Goal: Communication & Community: Answer question/provide support

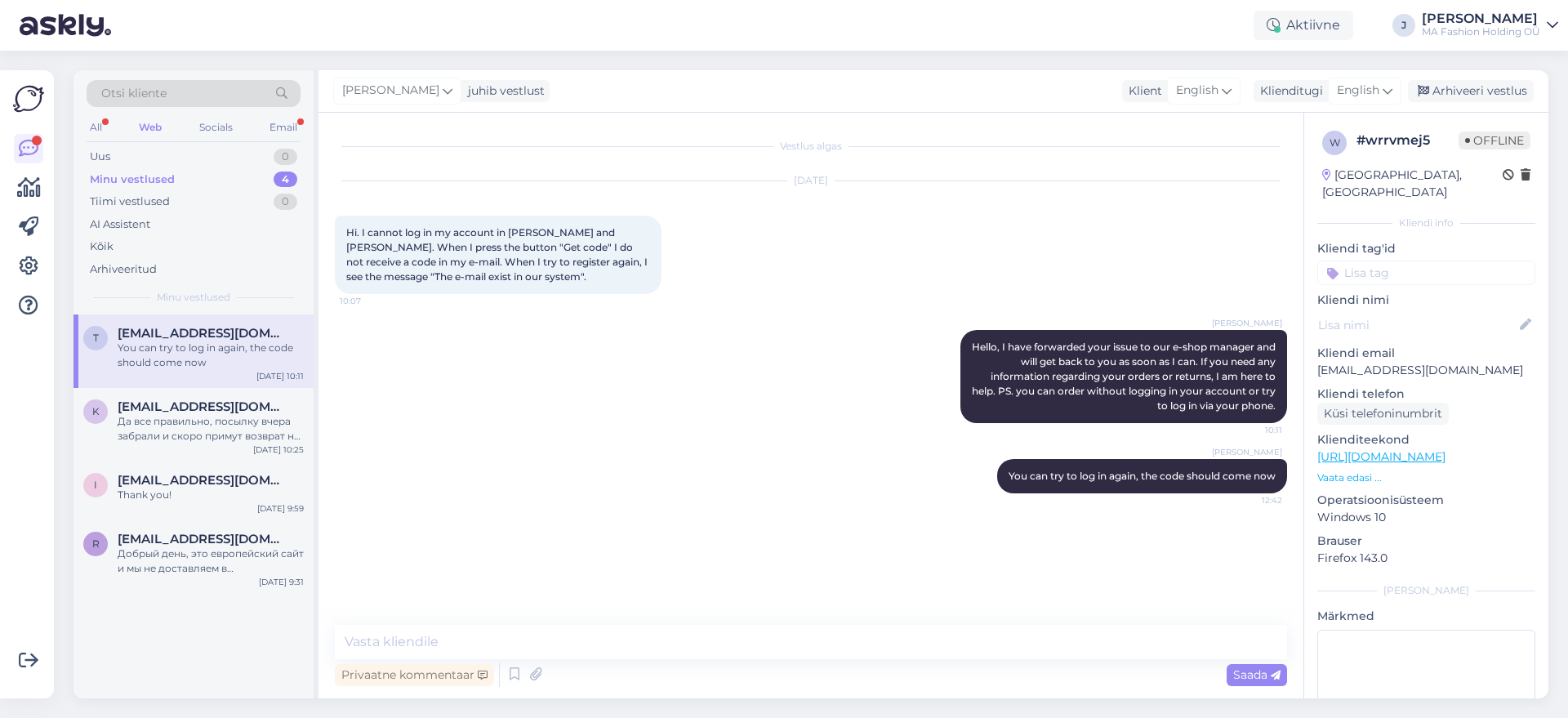
click at [266, 115] on div "Otsi kliente" at bounding box center [193, 98] width 214 height 37
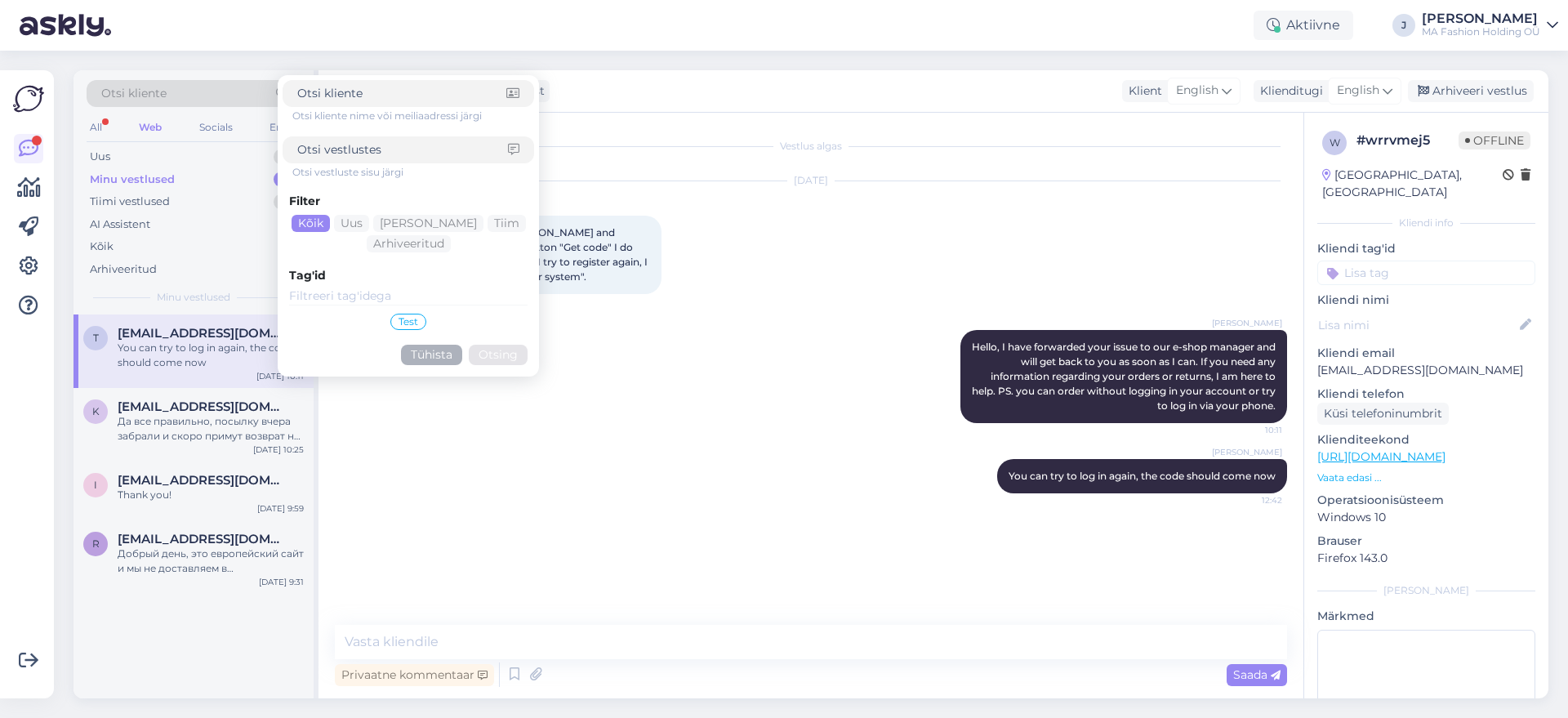
click at [283, 127] on div "Otsi kliente nime või meiliaadressi järgi Otsi vestluste sisu järgi Filter Kõik…" at bounding box center [408, 225] width 252 height 292
click at [269, 127] on div "Email" at bounding box center [283, 126] width 34 height 21
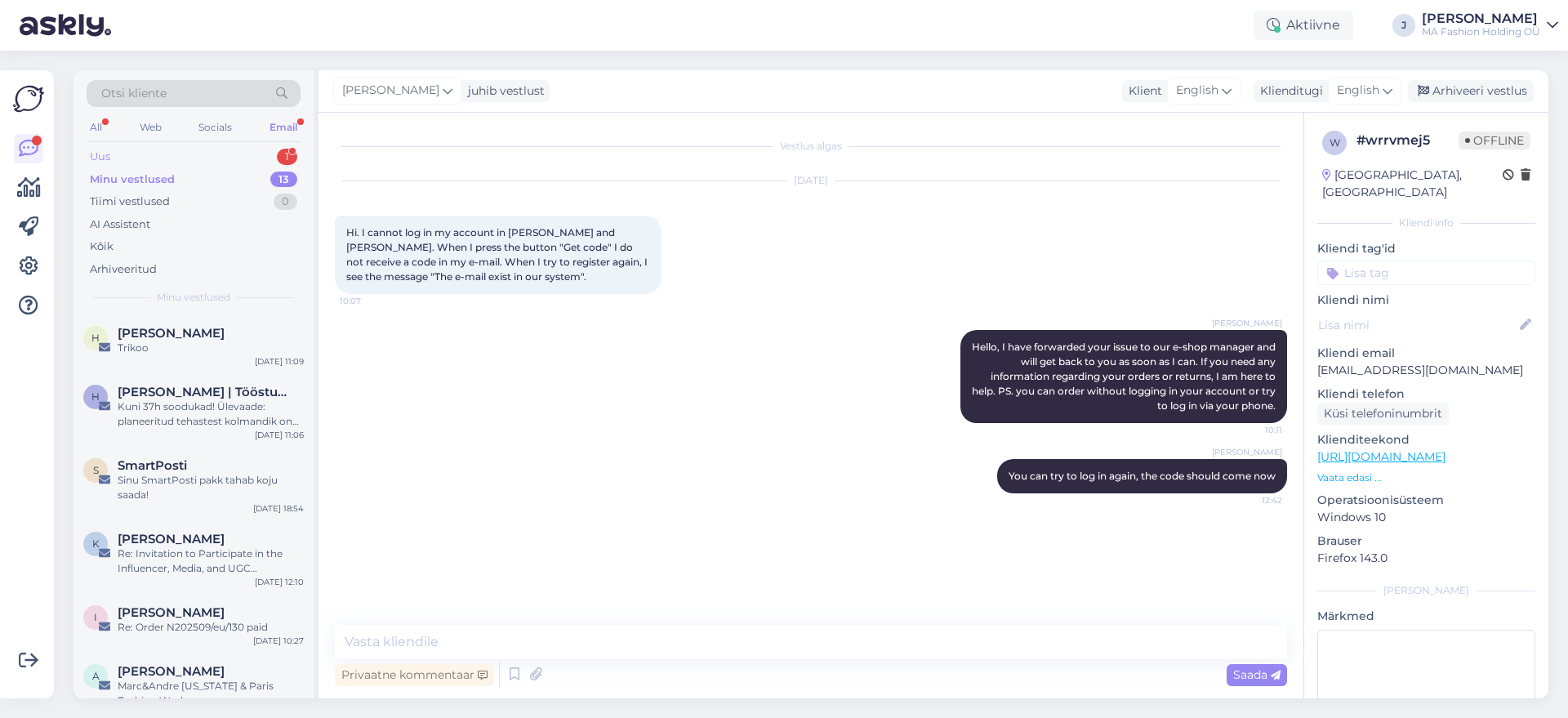
click at [222, 149] on div "Uus 1" at bounding box center [193, 156] width 214 height 23
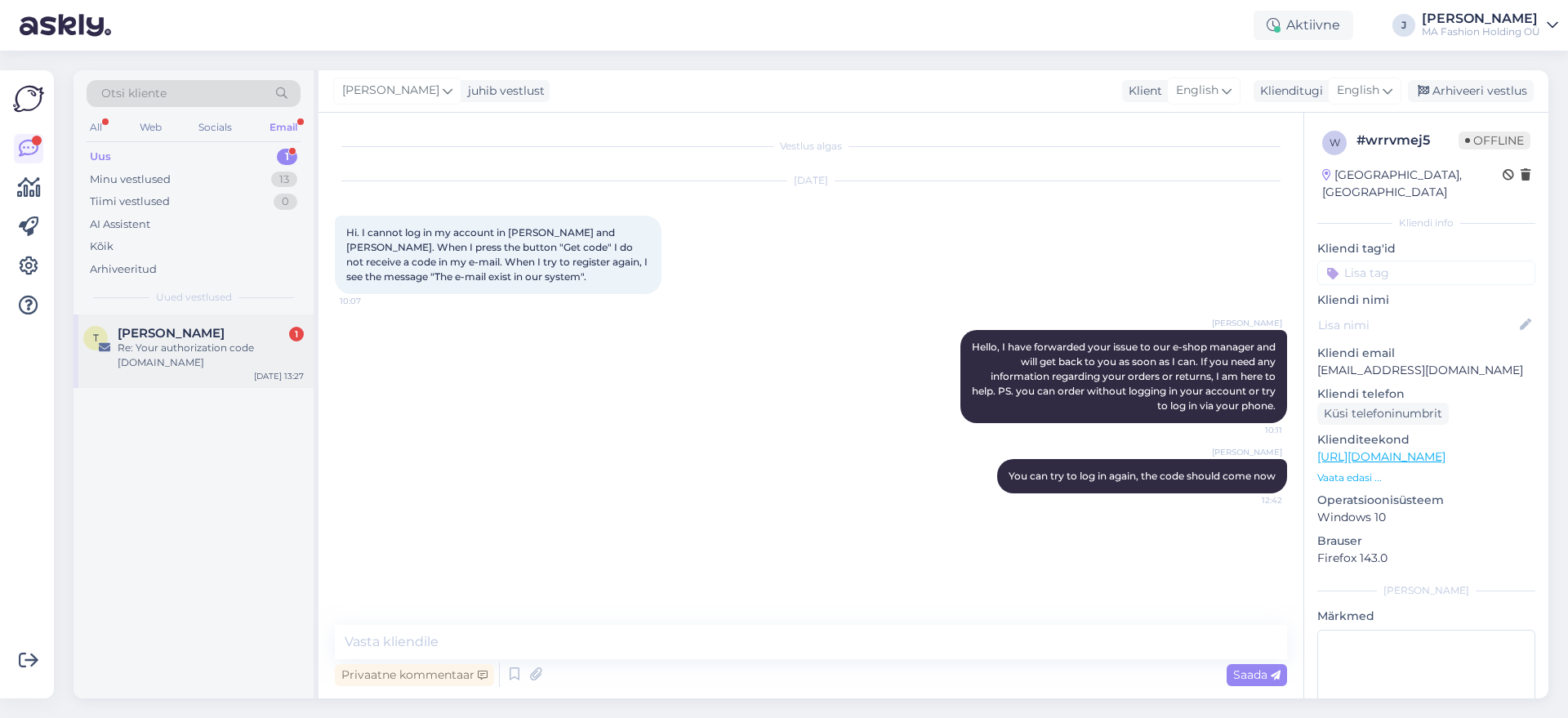
click at [170, 331] on div "[PERSON_NAME] 1 Re: Your authorization code [DOMAIN_NAME] [DATE] 13:27" at bounding box center [193, 352] width 240 height 74
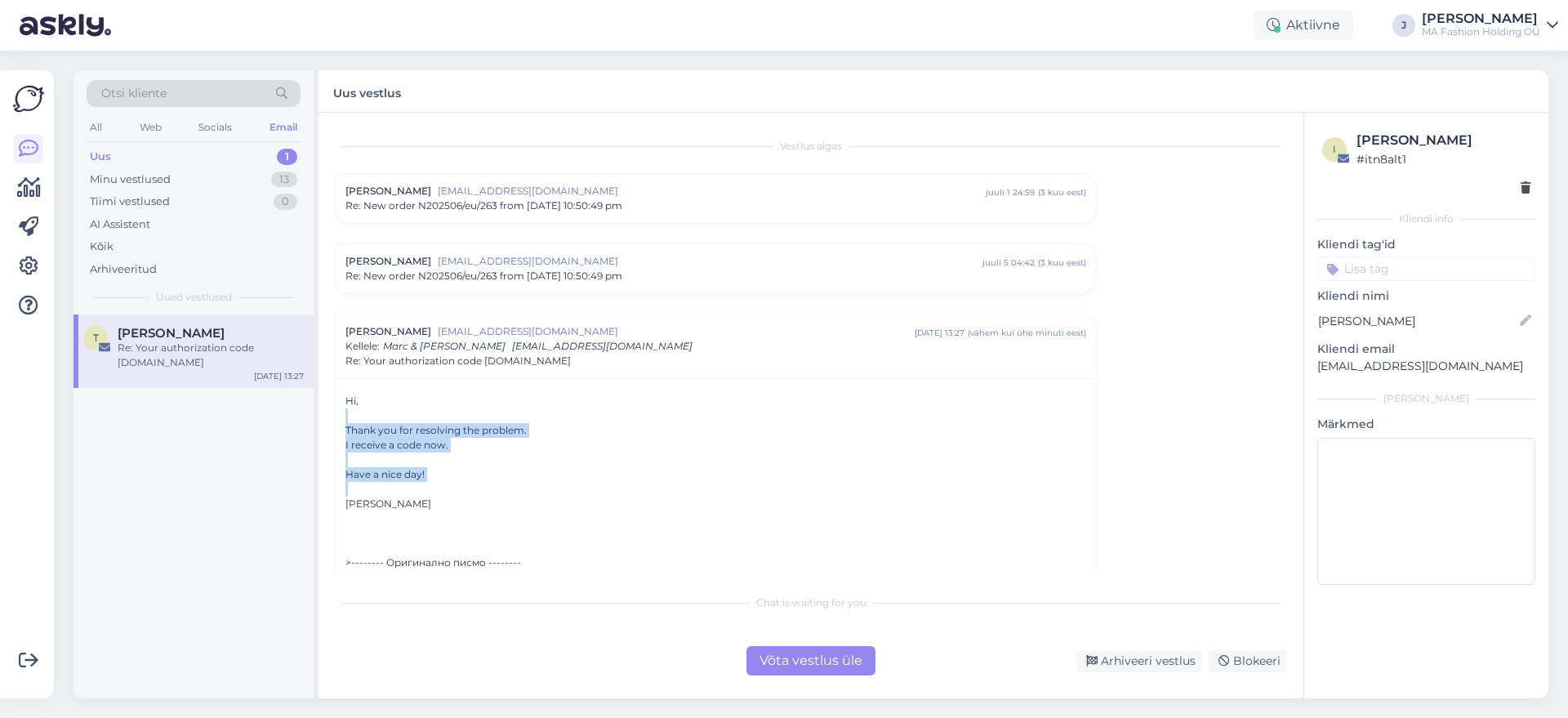
drag, startPoint x: 478, startPoint y: 485, endPoint x: 357, endPoint y: 405, distance: 145.1
click at [384, 461] on div at bounding box center [716, 460] width 741 height 15
drag, startPoint x: 436, startPoint y: 501, endPoint x: 324, endPoint y: 398, distance: 152.2
click at [324, 398] on div "Vestlus algas [PERSON_NAME] [EMAIL_ADDRESS][DOMAIN_NAME] juuli 1 24:59 ( 3 kuu …" at bounding box center [810, 405] width 985 height 586
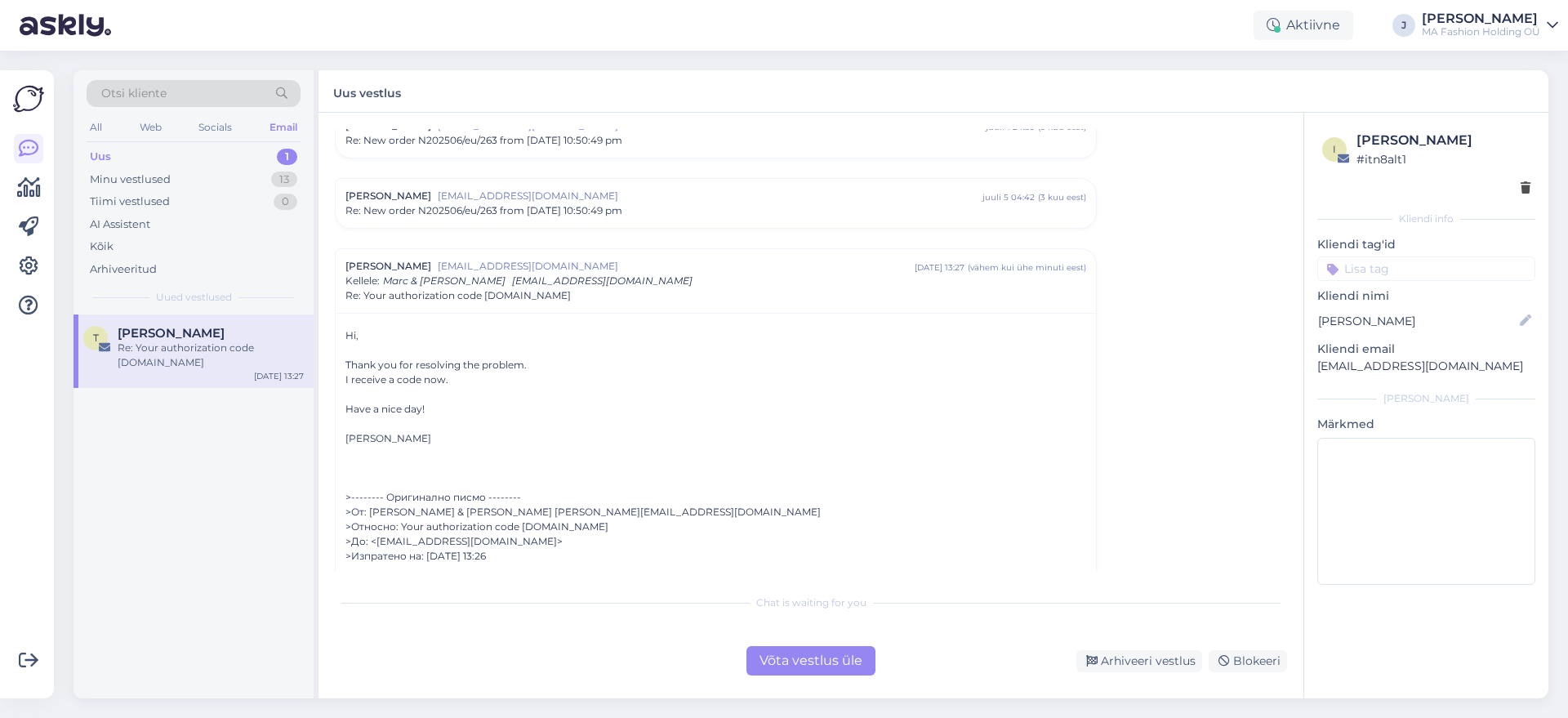
scroll to position [53, 0]
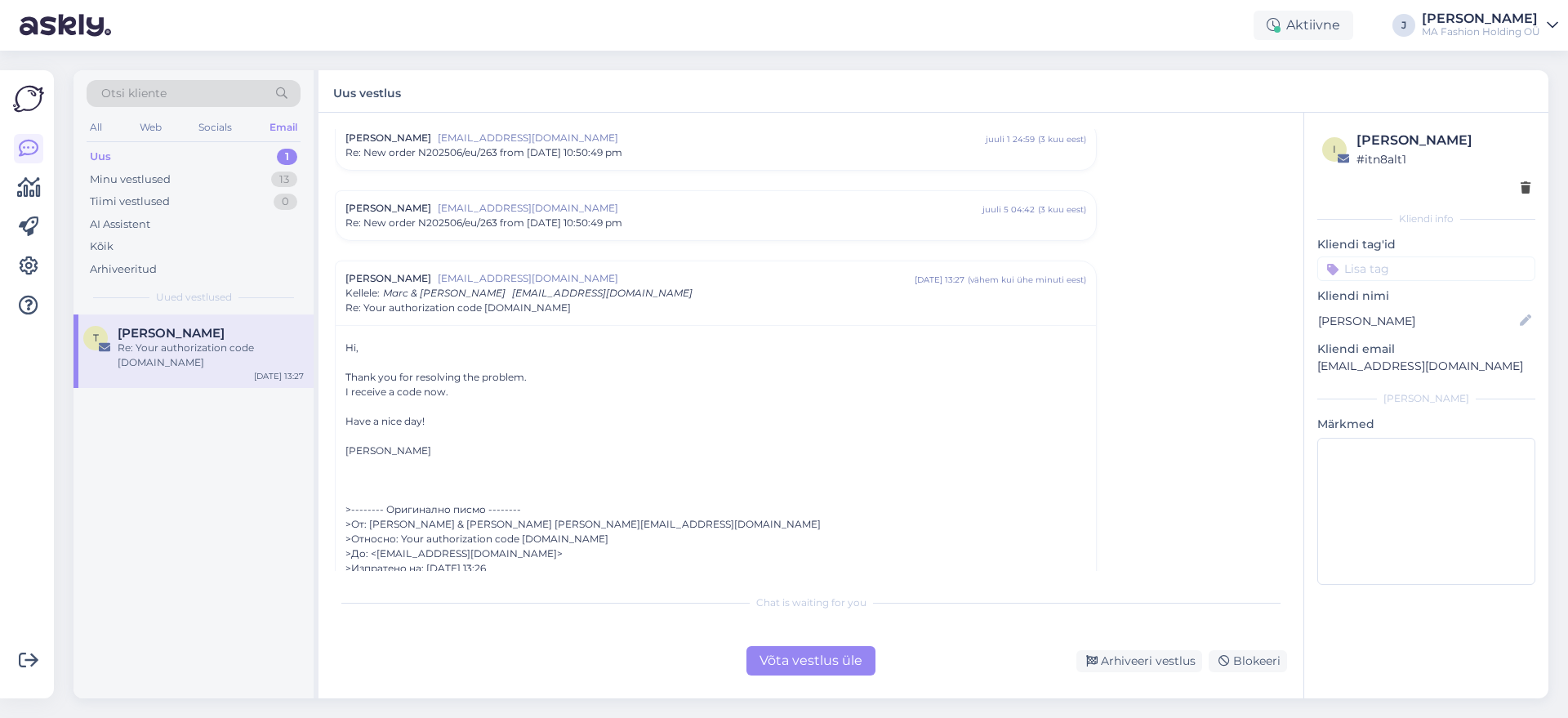
click at [844, 671] on div "Võta vestlus üle" at bounding box center [811, 661] width 129 height 30
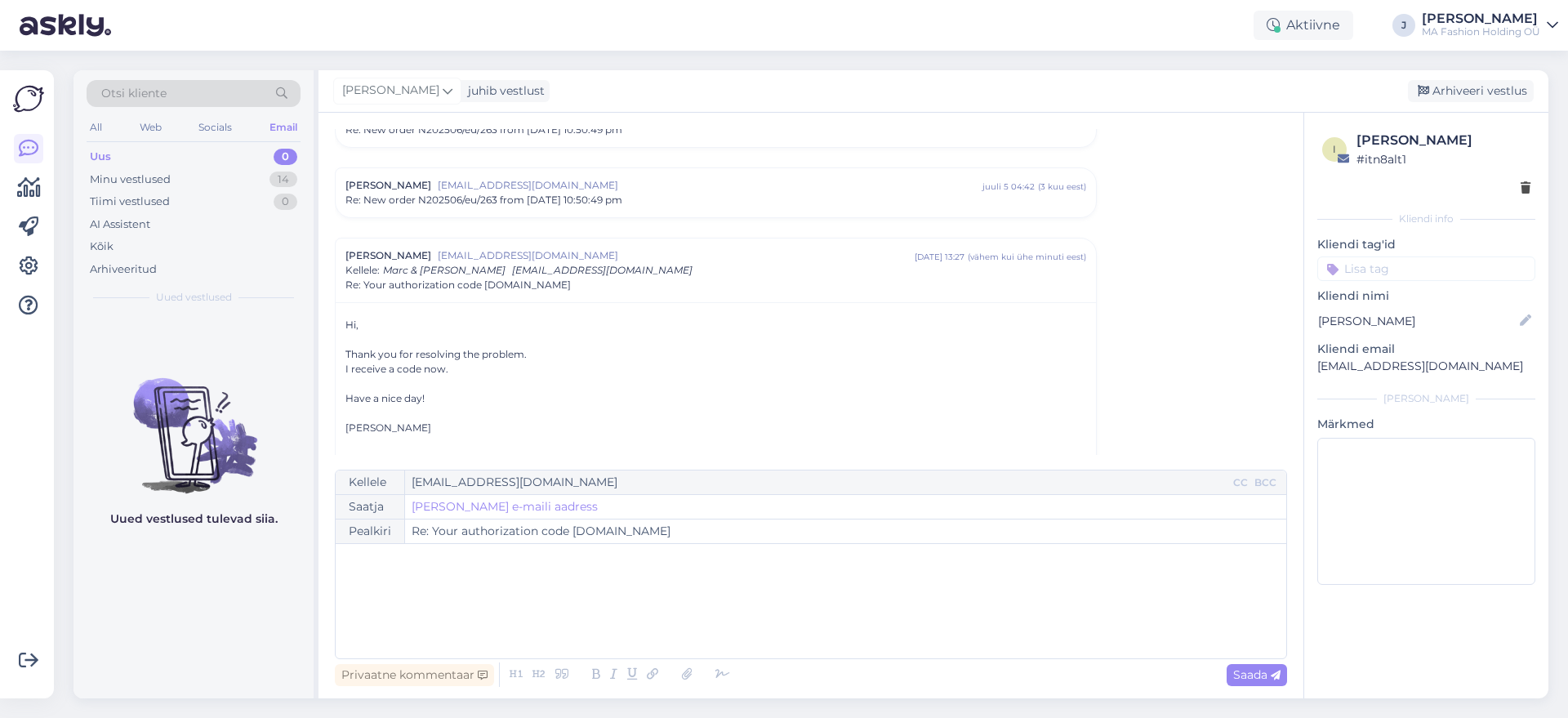
scroll to position [0, 0]
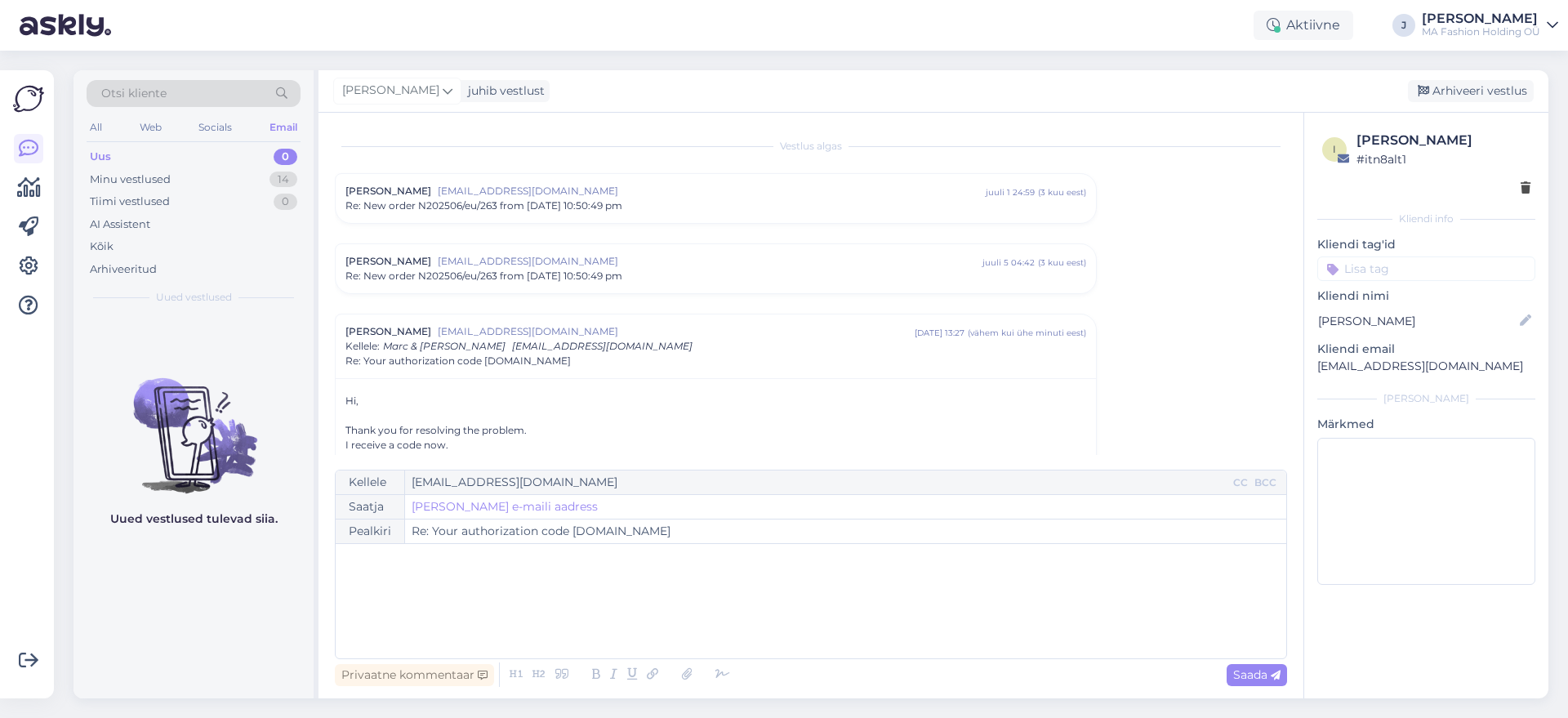
click at [590, 207] on span "Re: New order N202506/eu/263 from [DATE] 10:50:49 pm" at bounding box center [484, 205] width 277 height 15
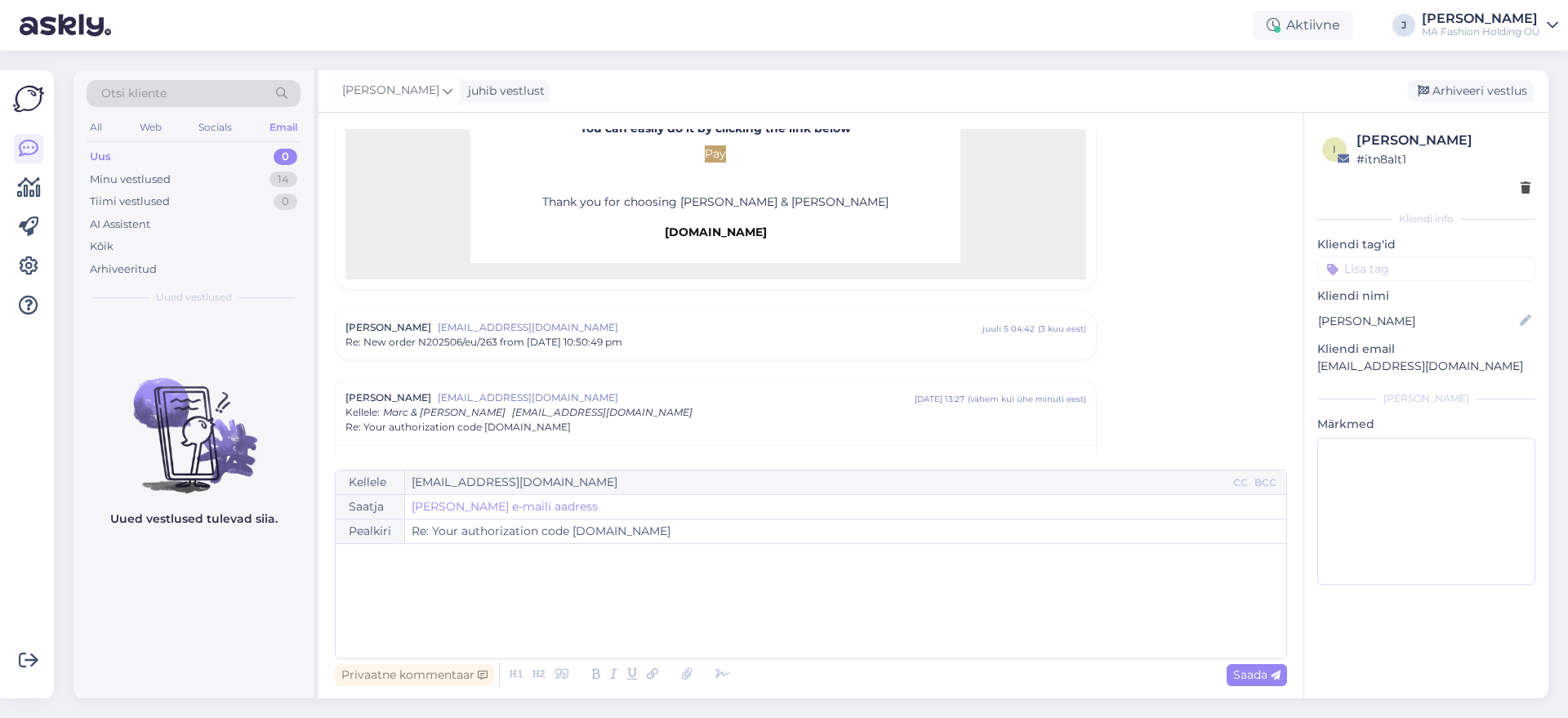
scroll to position [1226, 0]
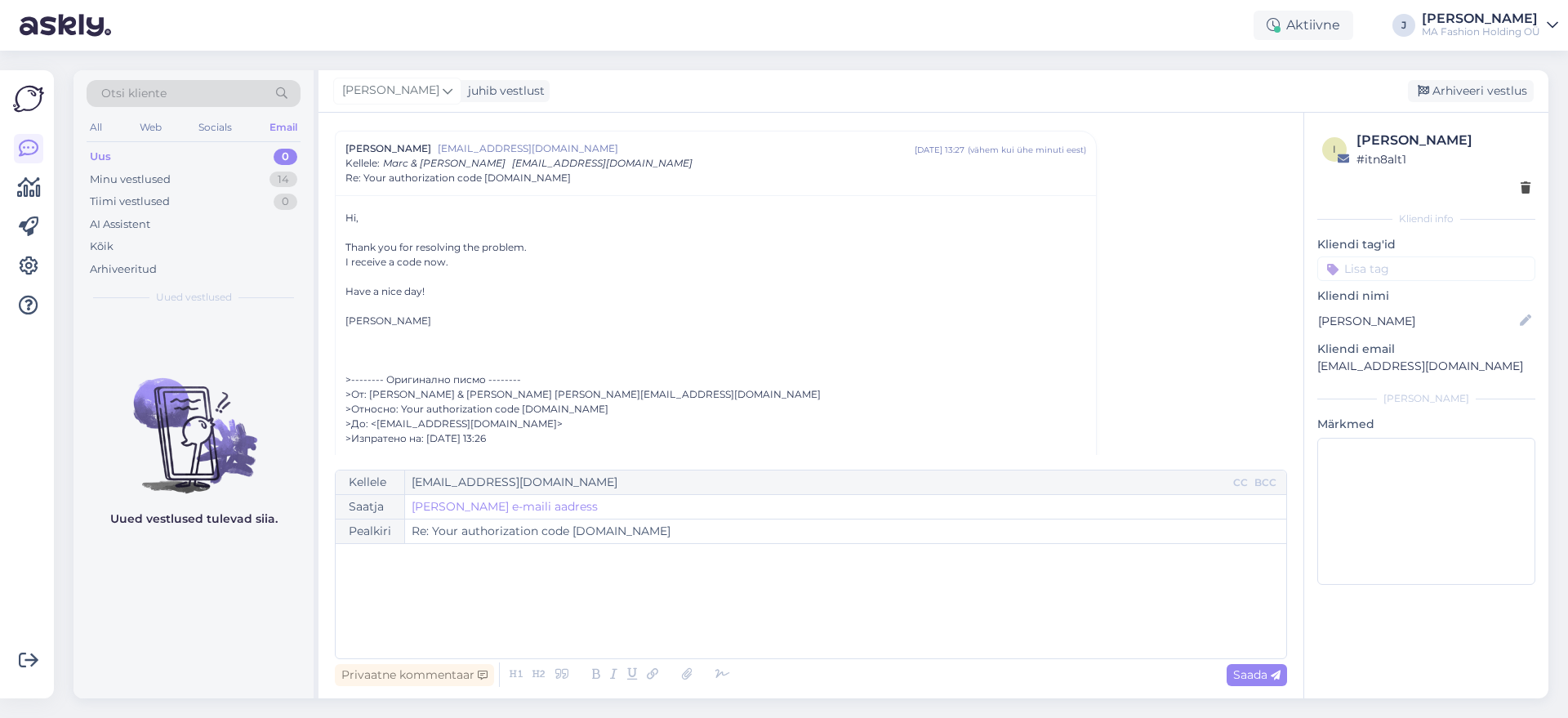
drag, startPoint x: 559, startPoint y: 323, endPoint x: 526, endPoint y: 287, distance: 48.8
click at [526, 287] on div "Hi, Thank you for resolving the problem. I receive a code now. Have a nice day!…" at bounding box center [716, 617] width 741 height 814
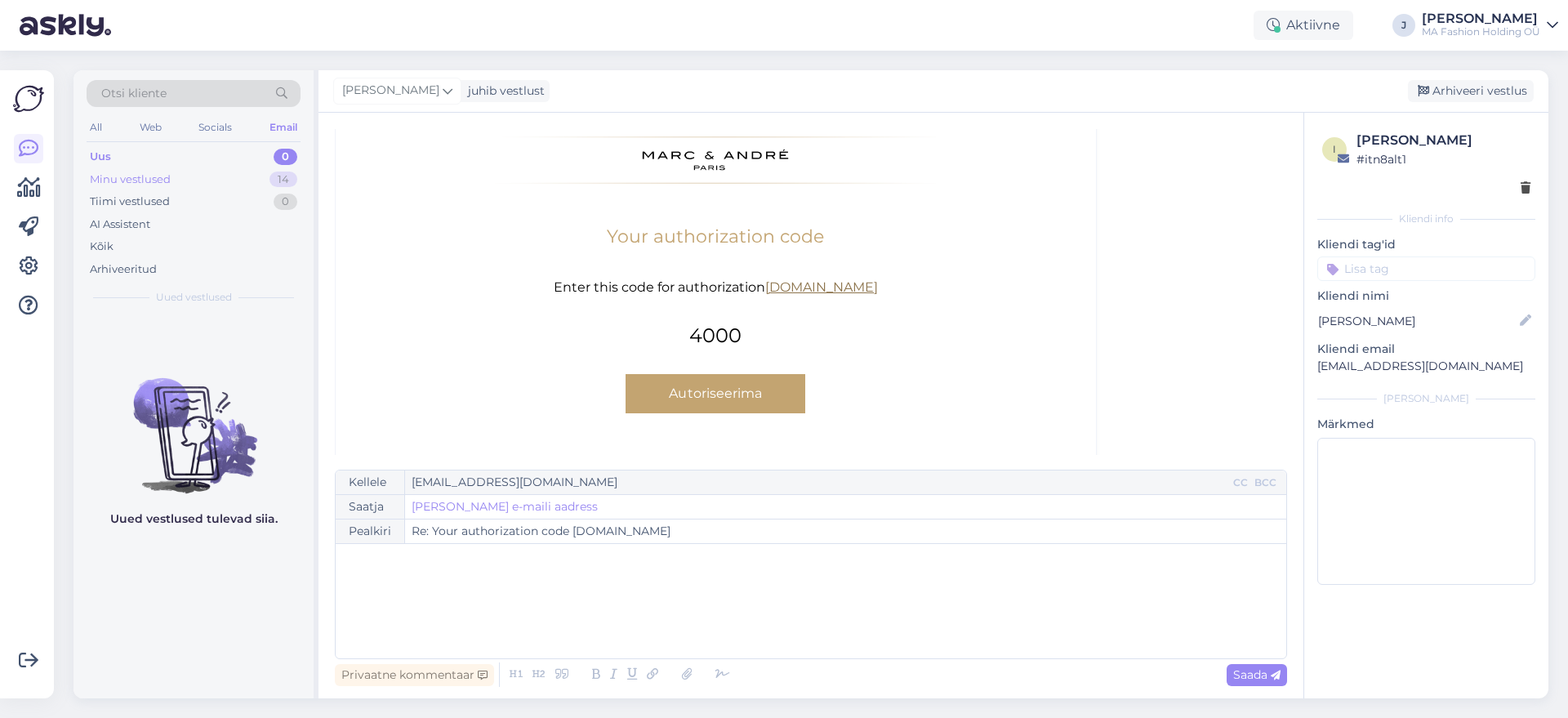
scroll to position [1532, 0]
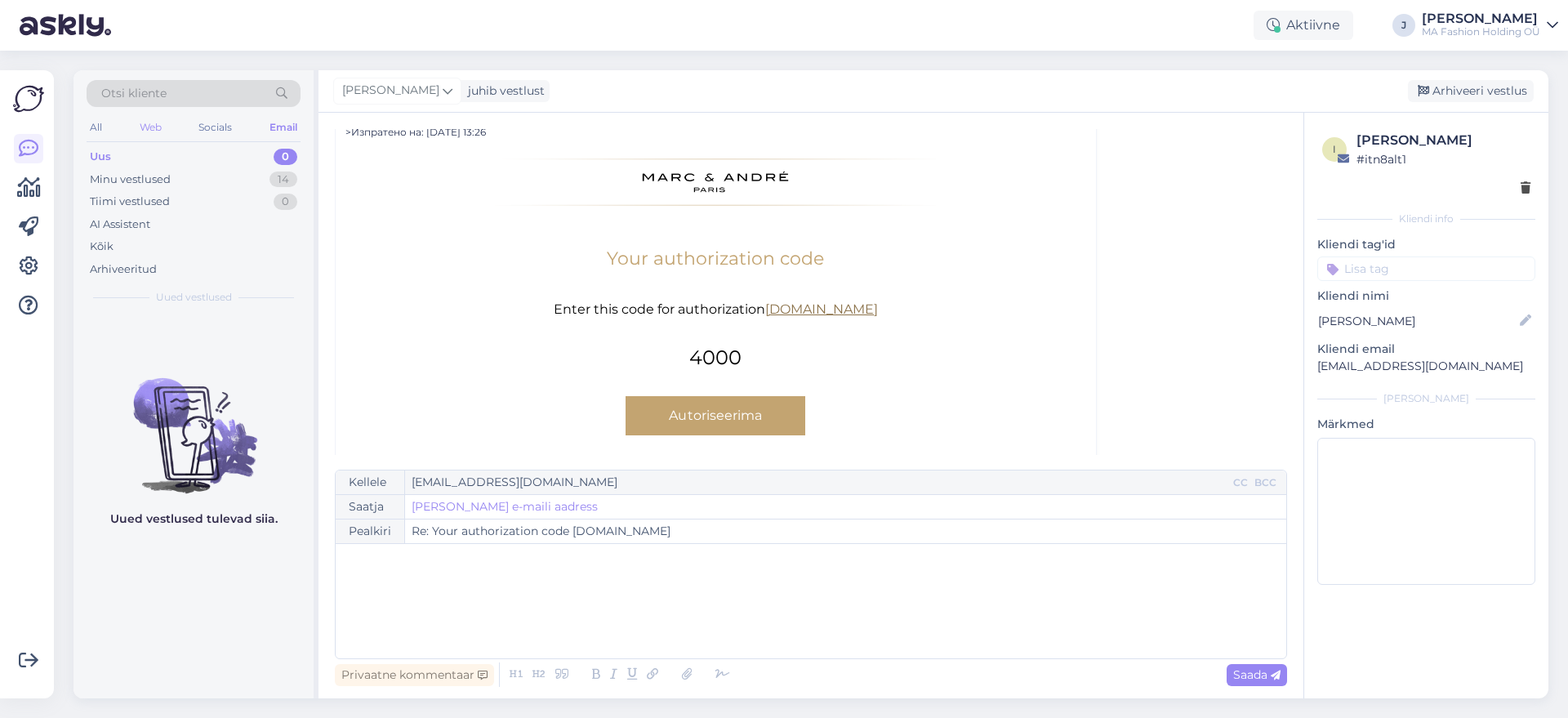
click at [164, 127] on div "Web" at bounding box center [150, 126] width 29 height 21
click at [193, 189] on div "Minu vestlused 4" at bounding box center [193, 179] width 214 height 23
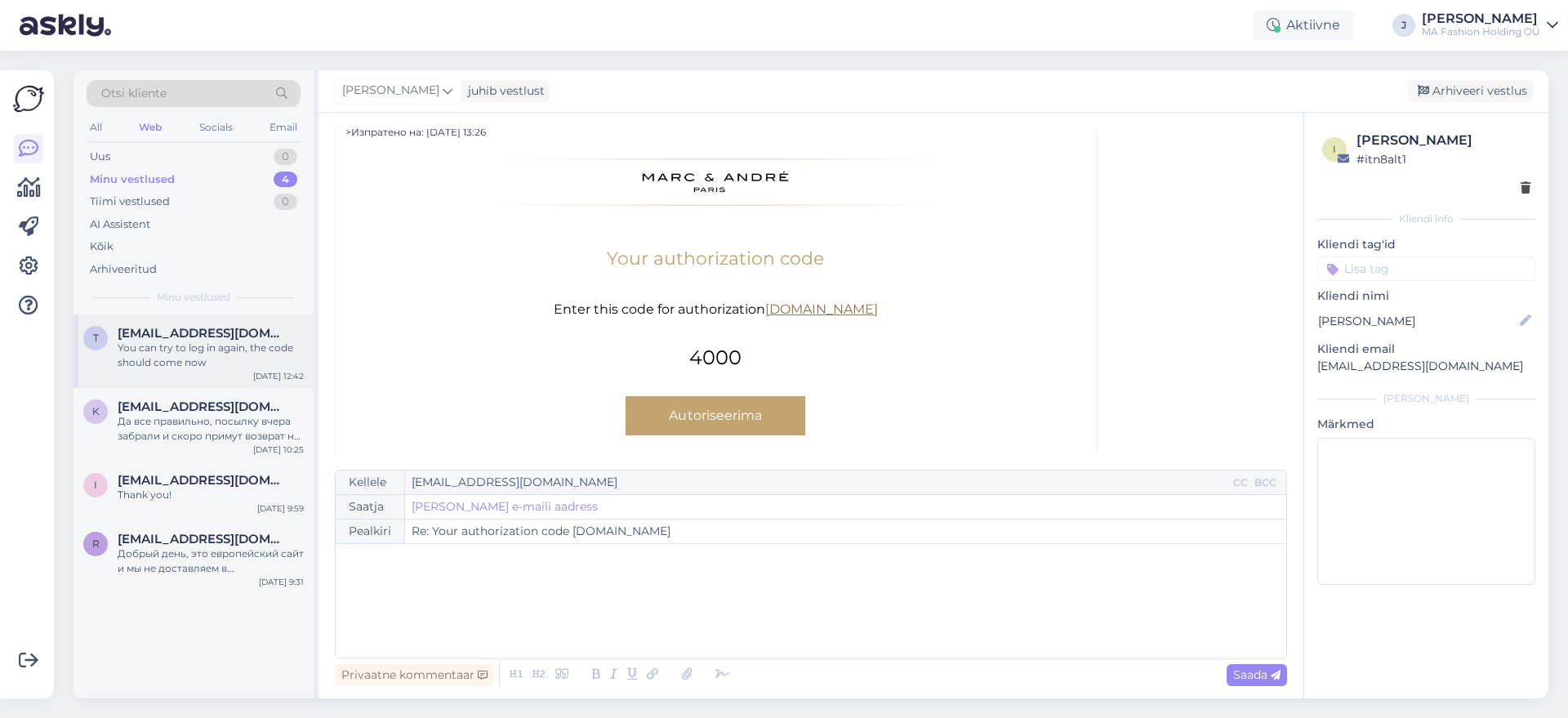
click at [240, 359] on div "You can try to log in again, the code should come now" at bounding box center [210, 356] width 186 height 30
